Goal: Task Accomplishment & Management: Use online tool/utility

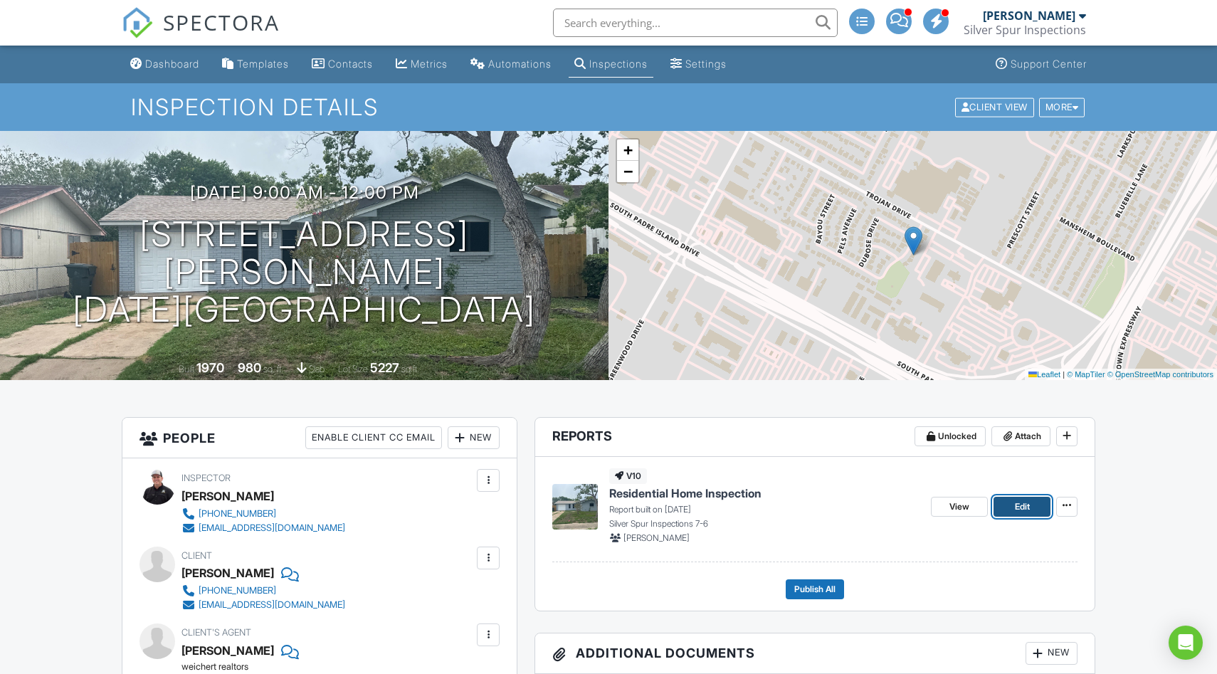
click at [1021, 504] on span "Edit" at bounding box center [1022, 507] width 15 height 14
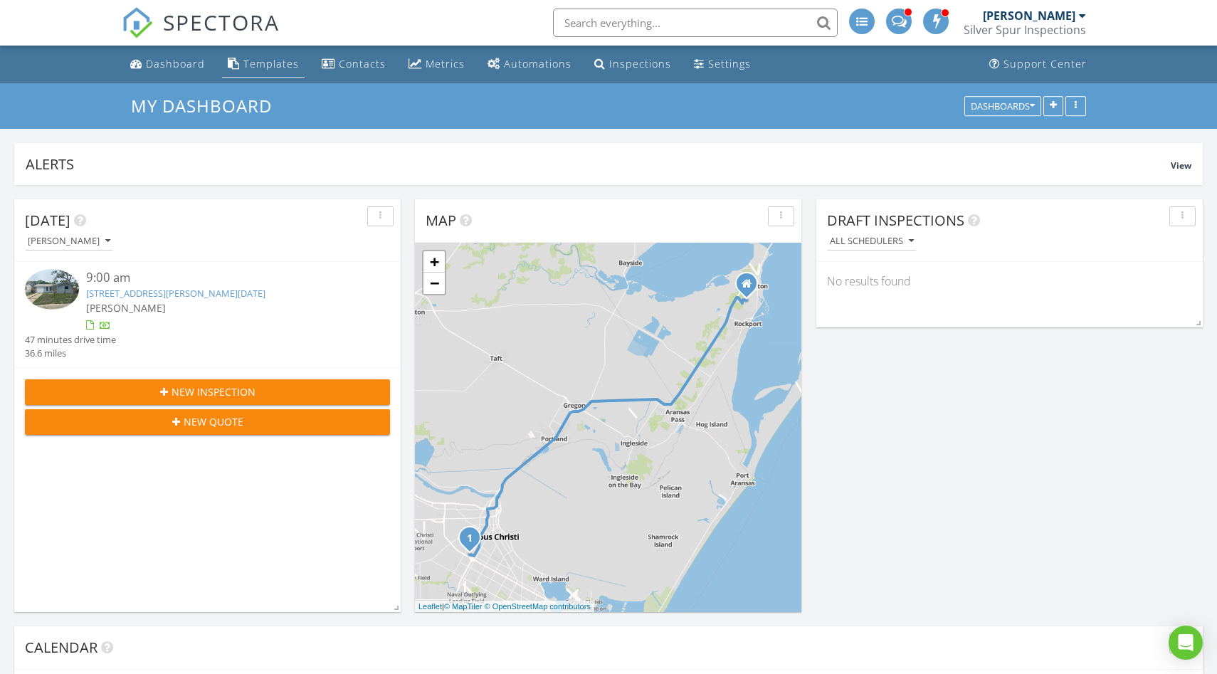
click at [280, 62] on div "Templates" at bounding box center [271, 64] width 56 height 14
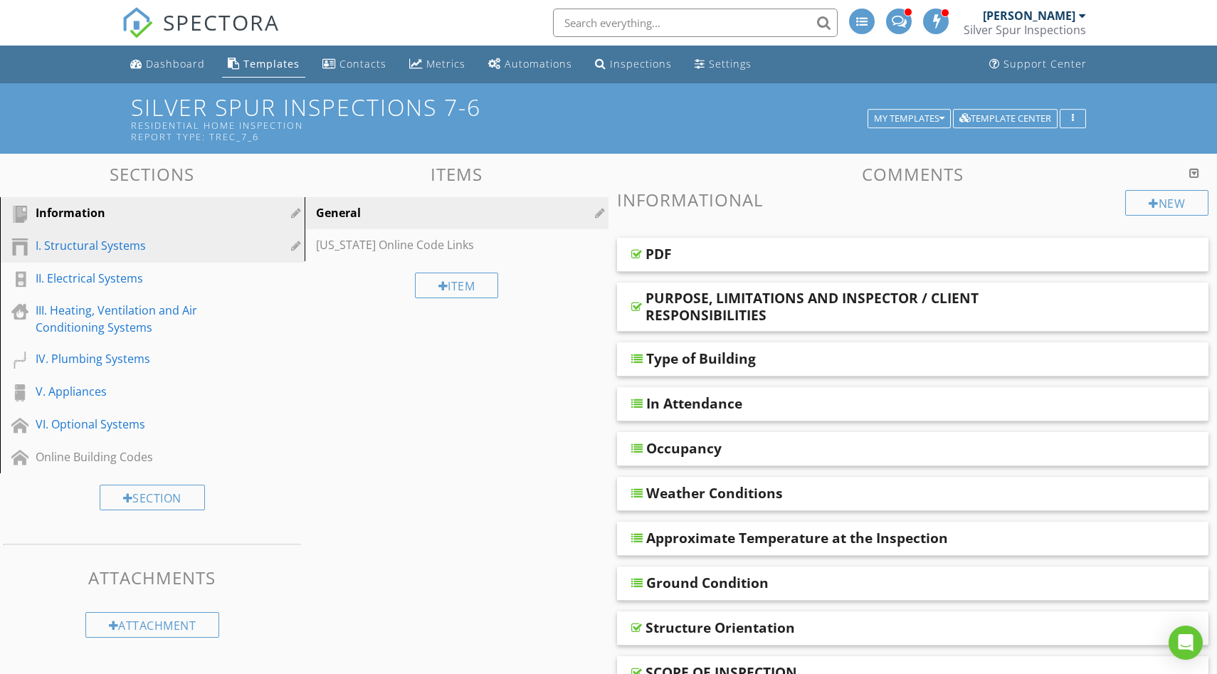
click at [80, 250] on div "I. Structural Systems" at bounding box center [136, 245] width 201 height 17
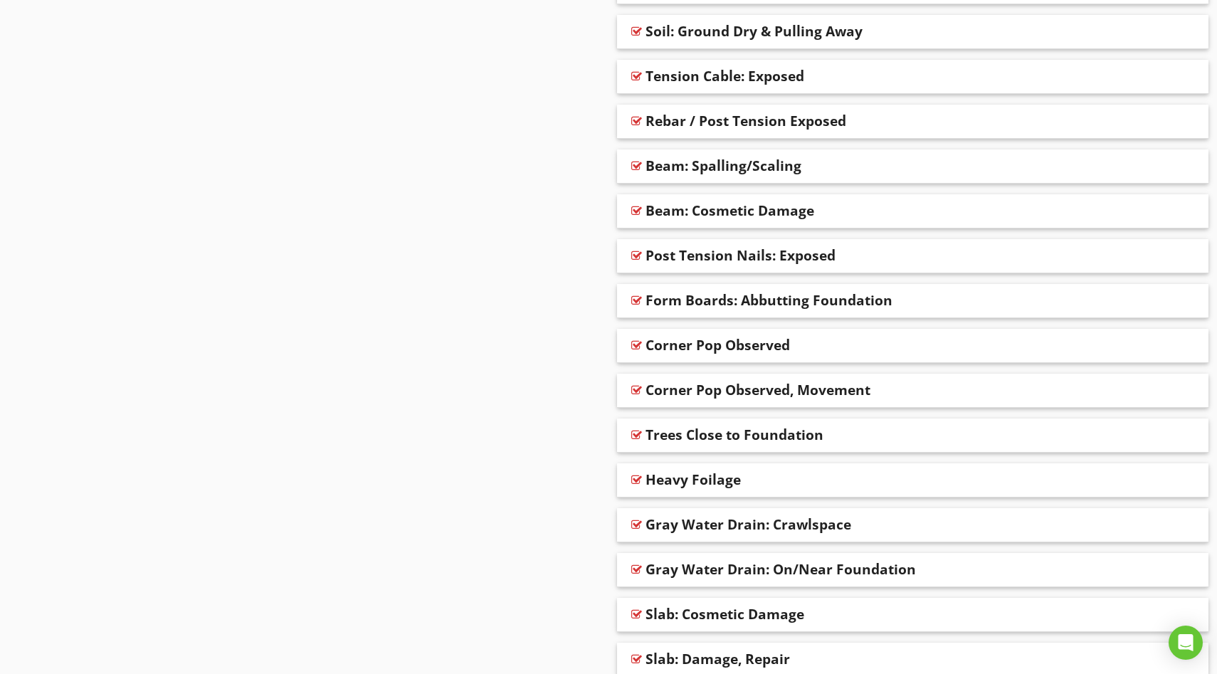
scroll to position [3029, 0]
click at [841, 434] on div "Trees Close to Foundation" at bounding box center [857, 435] width 422 height 17
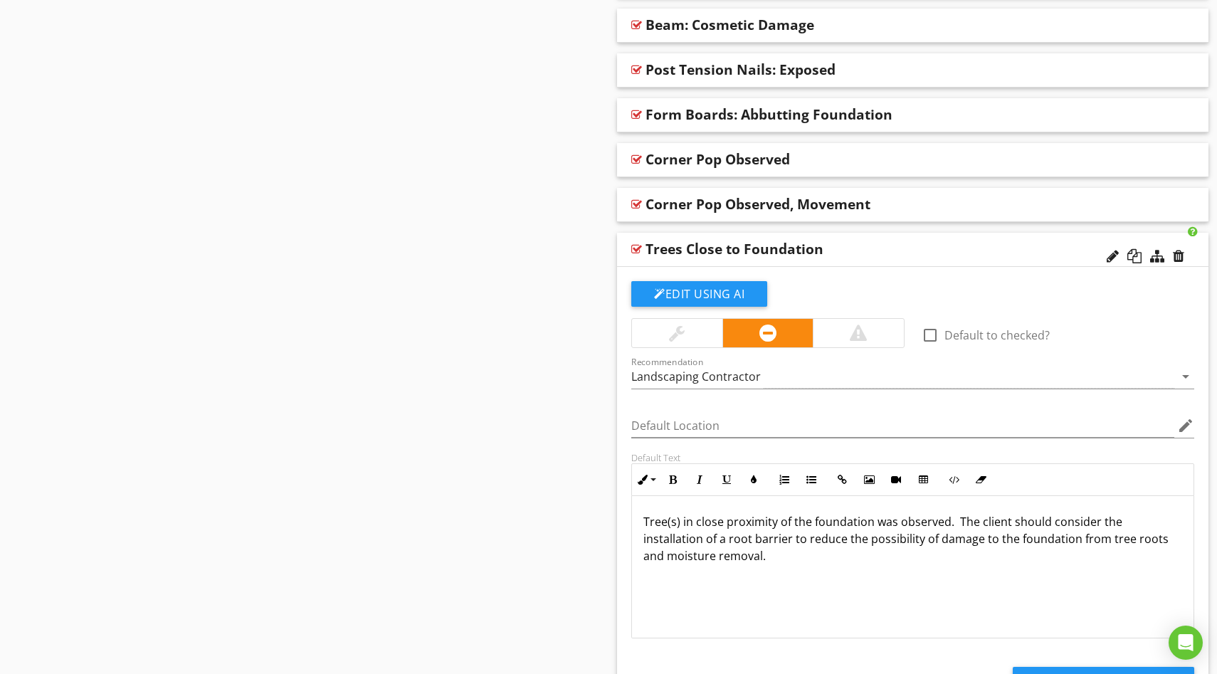
scroll to position [3219, 0]
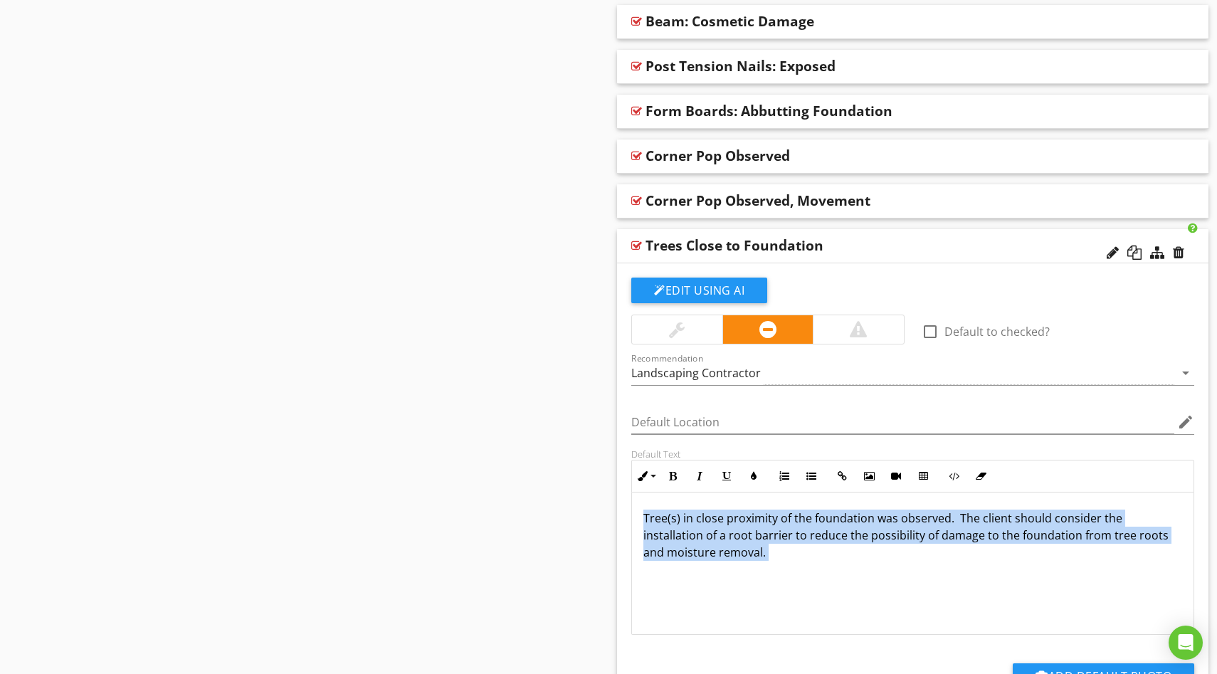
drag, startPoint x: 752, startPoint y: 570, endPoint x: 616, endPoint y: 511, distance: 148.3
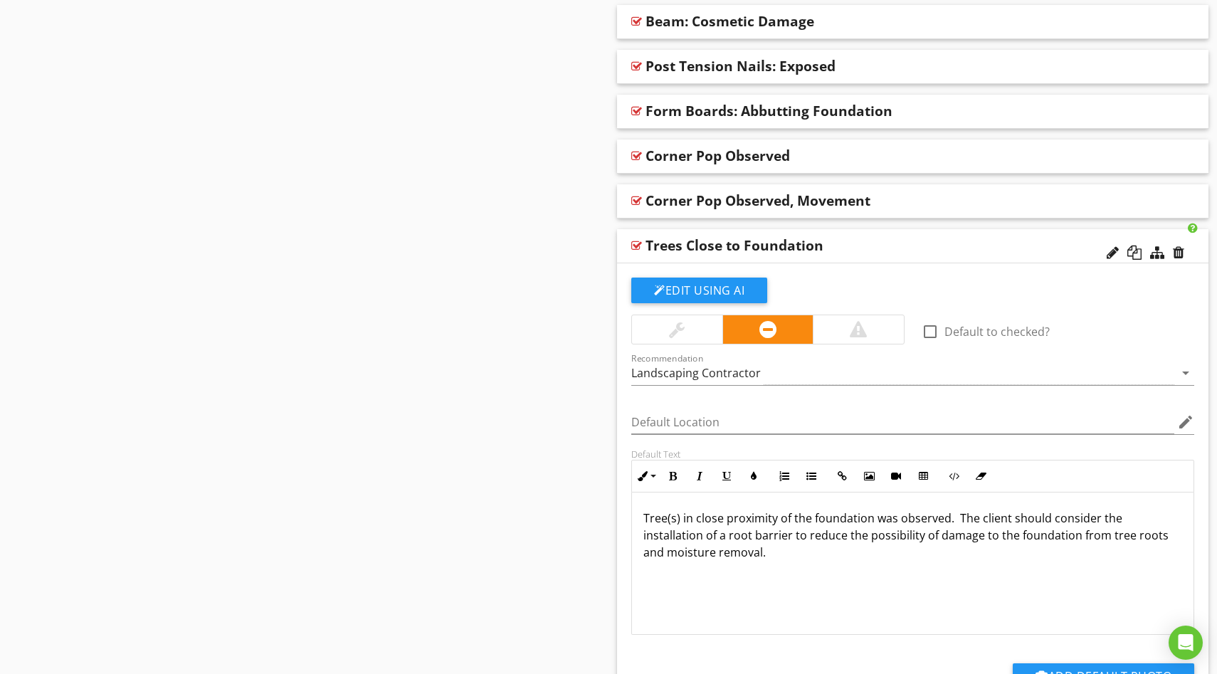
click at [850, 238] on div "Trees Close to Foundation" at bounding box center [857, 245] width 422 height 17
